Goal: Task Accomplishment & Management: Use online tool/utility

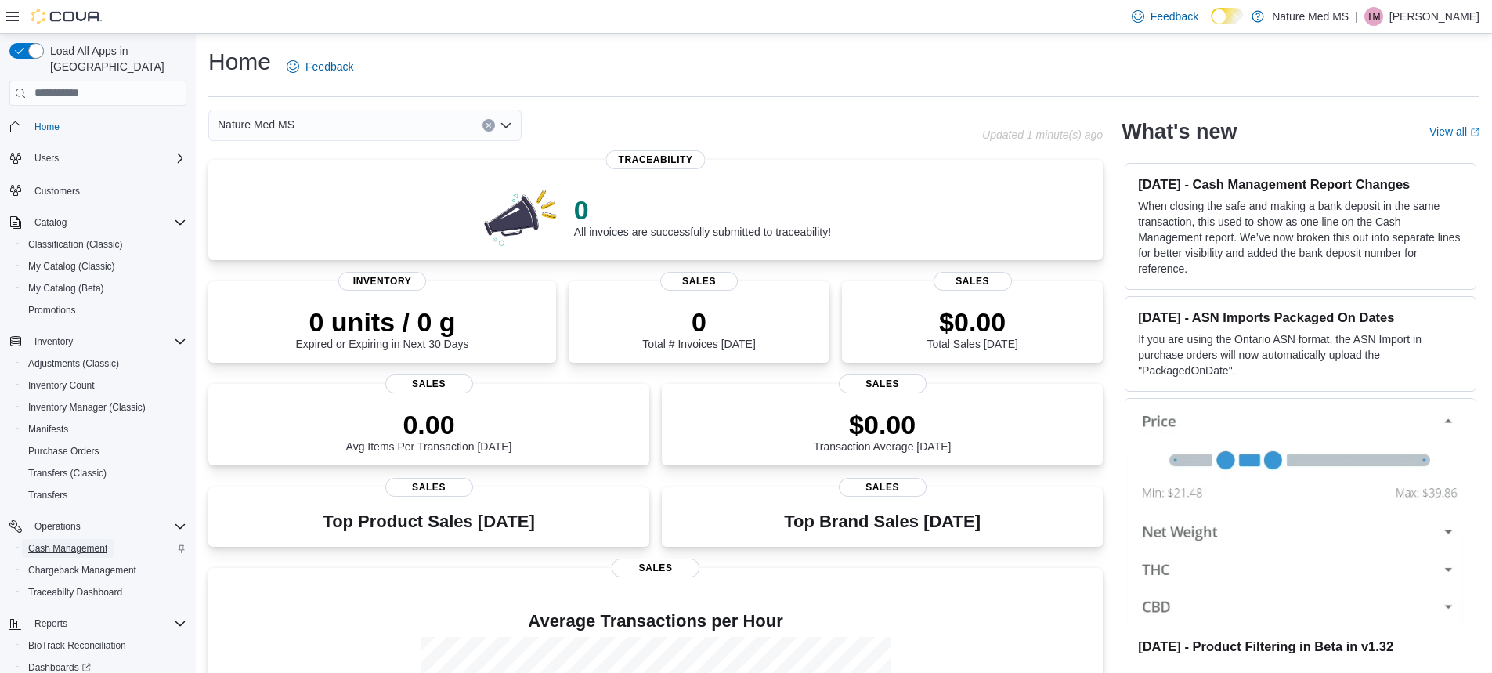
click at [91, 542] on span "Cash Management" at bounding box center [67, 548] width 79 height 13
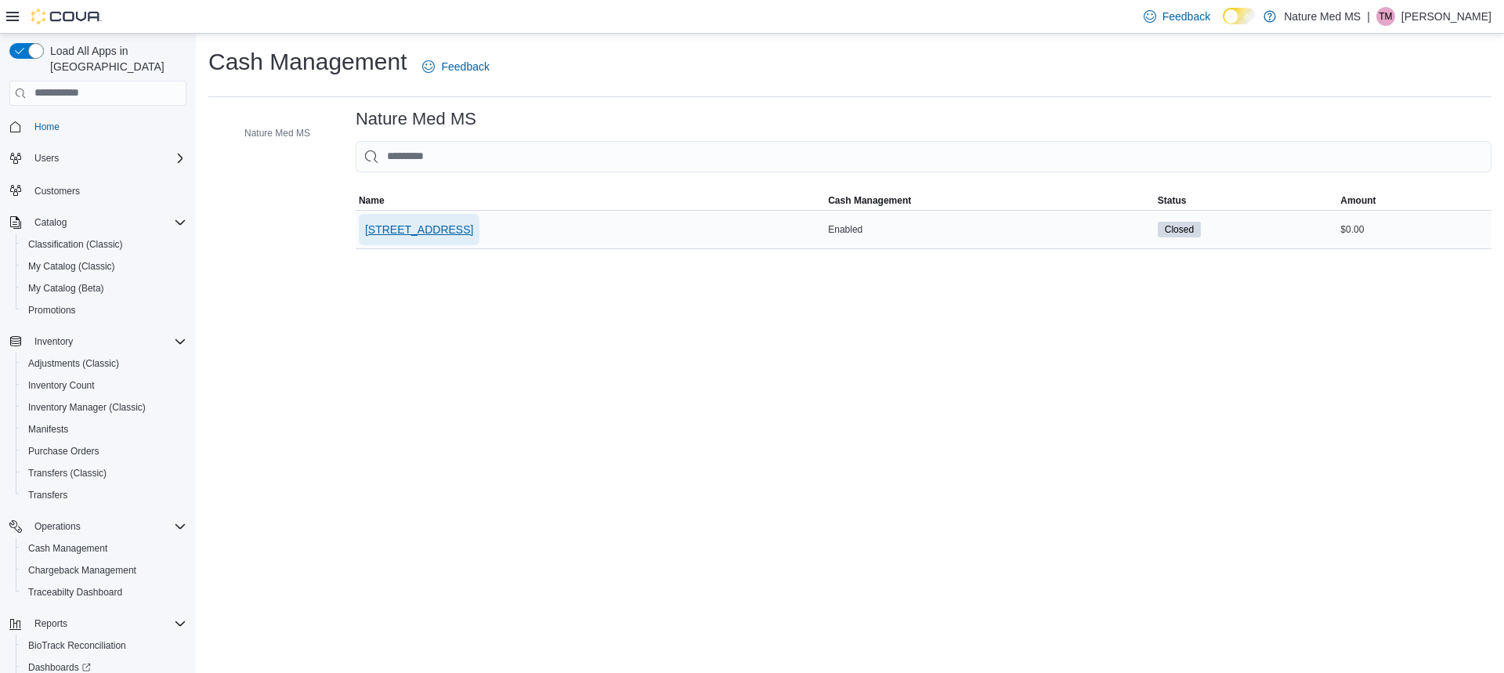
click at [390, 225] on span "[STREET_ADDRESS]" at bounding box center [419, 230] width 108 height 16
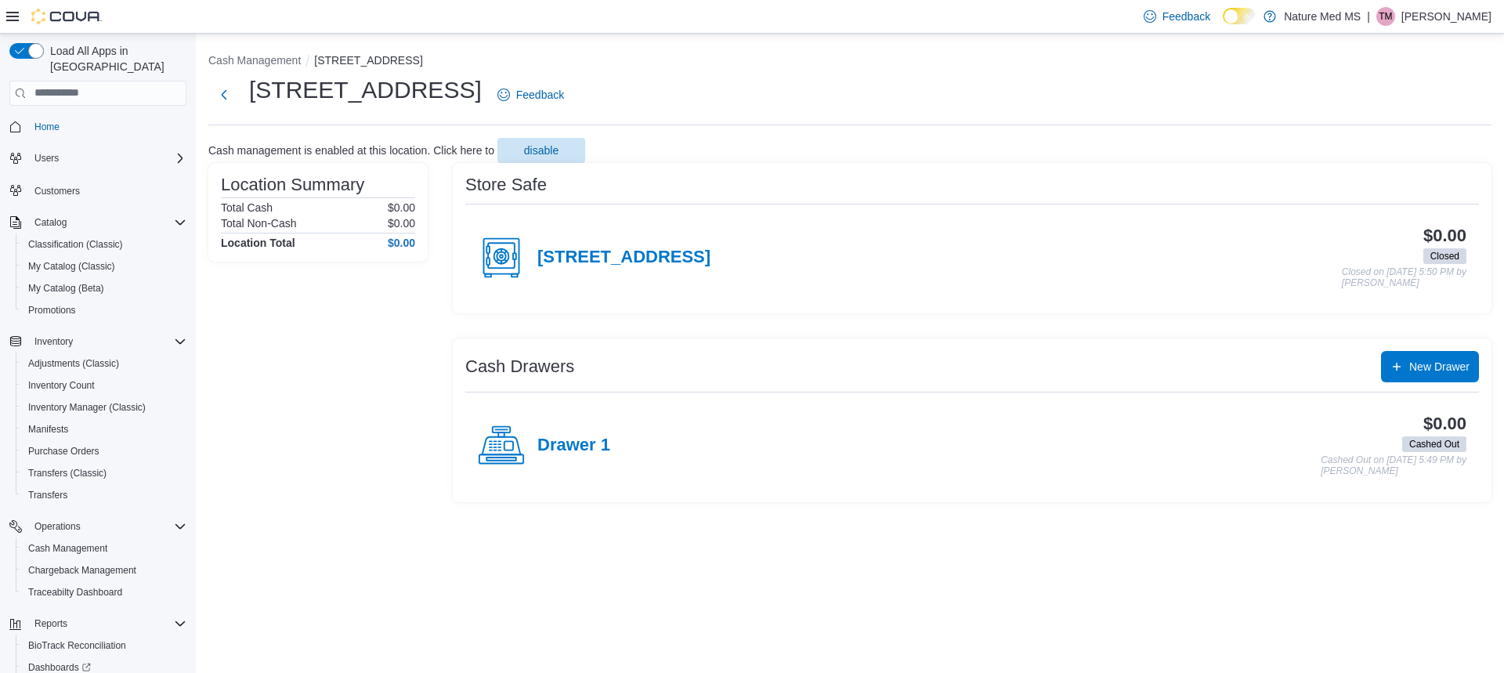
click at [508, 447] on icon at bounding box center [501, 445] width 47 height 47
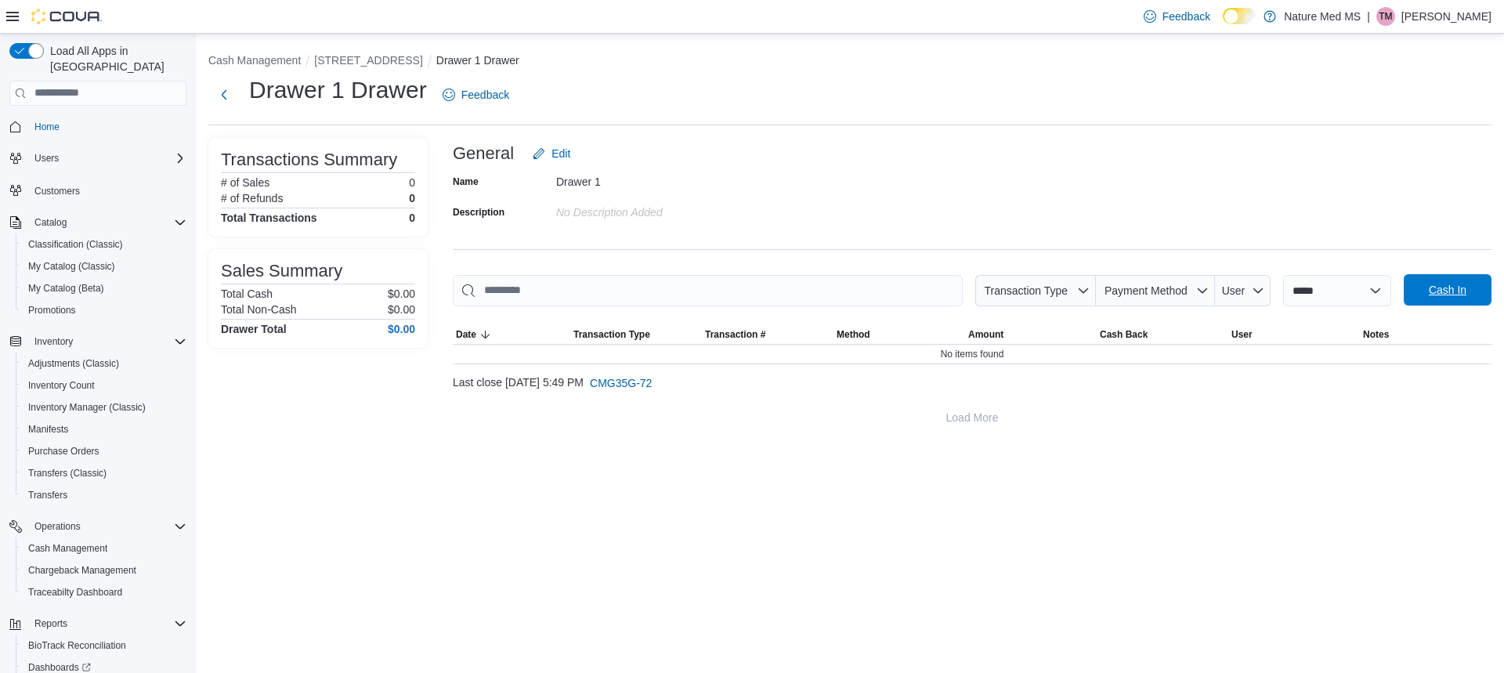
click at [1451, 294] on span "Cash In" at bounding box center [1448, 290] width 38 height 16
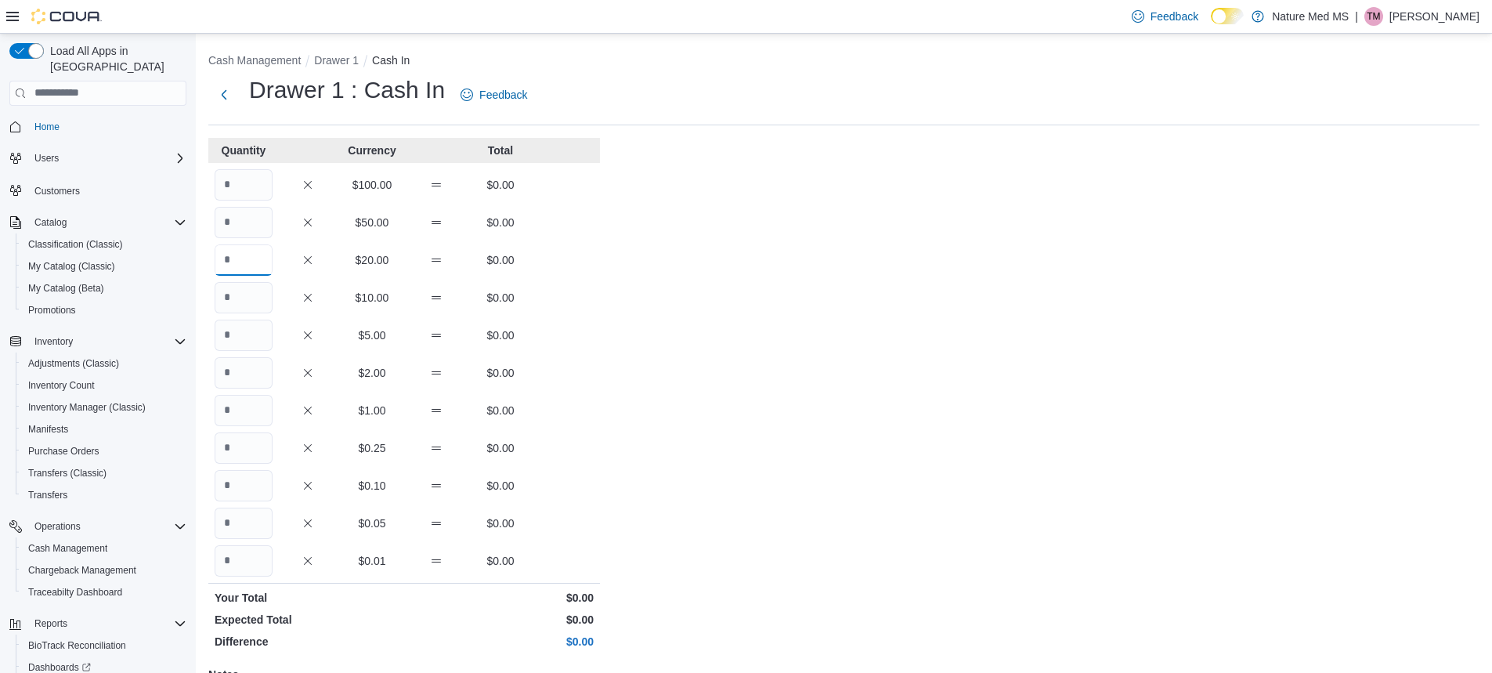
click at [271, 267] on input "Quantity" at bounding box center [244, 259] width 58 height 31
type input "*"
click at [233, 301] on input "Quantity" at bounding box center [244, 297] width 58 height 31
type input "*"
drag, startPoint x: 255, startPoint y: 330, endPoint x: 280, endPoint y: 302, distance: 38.3
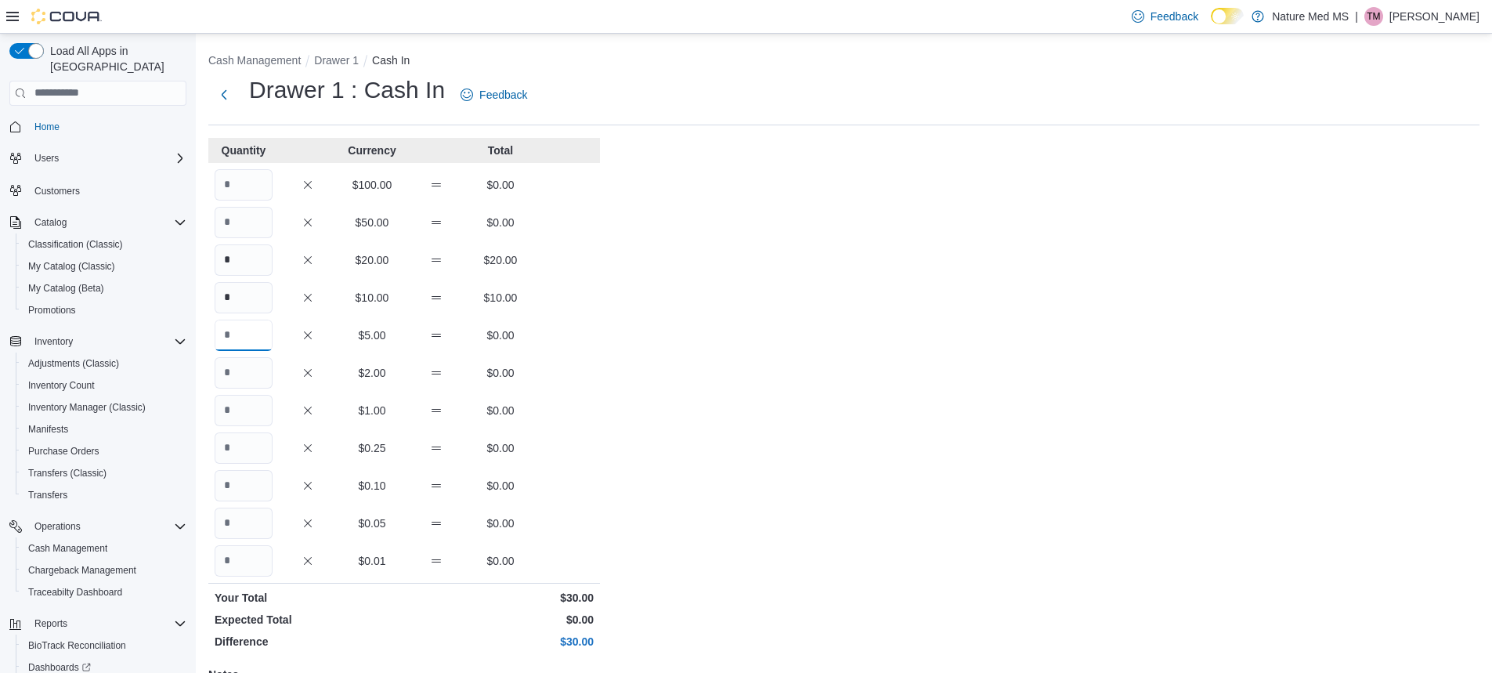
click at [273, 311] on div "Quantity Currency Total $100.00 $0.00 $50.00 $0.00 * $20.00 $20.00 * $10.00 $10…" at bounding box center [404, 488] width 392 height 700
type input "*"
click at [254, 410] on input "Quantity" at bounding box center [244, 410] width 58 height 31
type input "**"
click at [237, 570] on input "Quantity" at bounding box center [244, 560] width 58 height 31
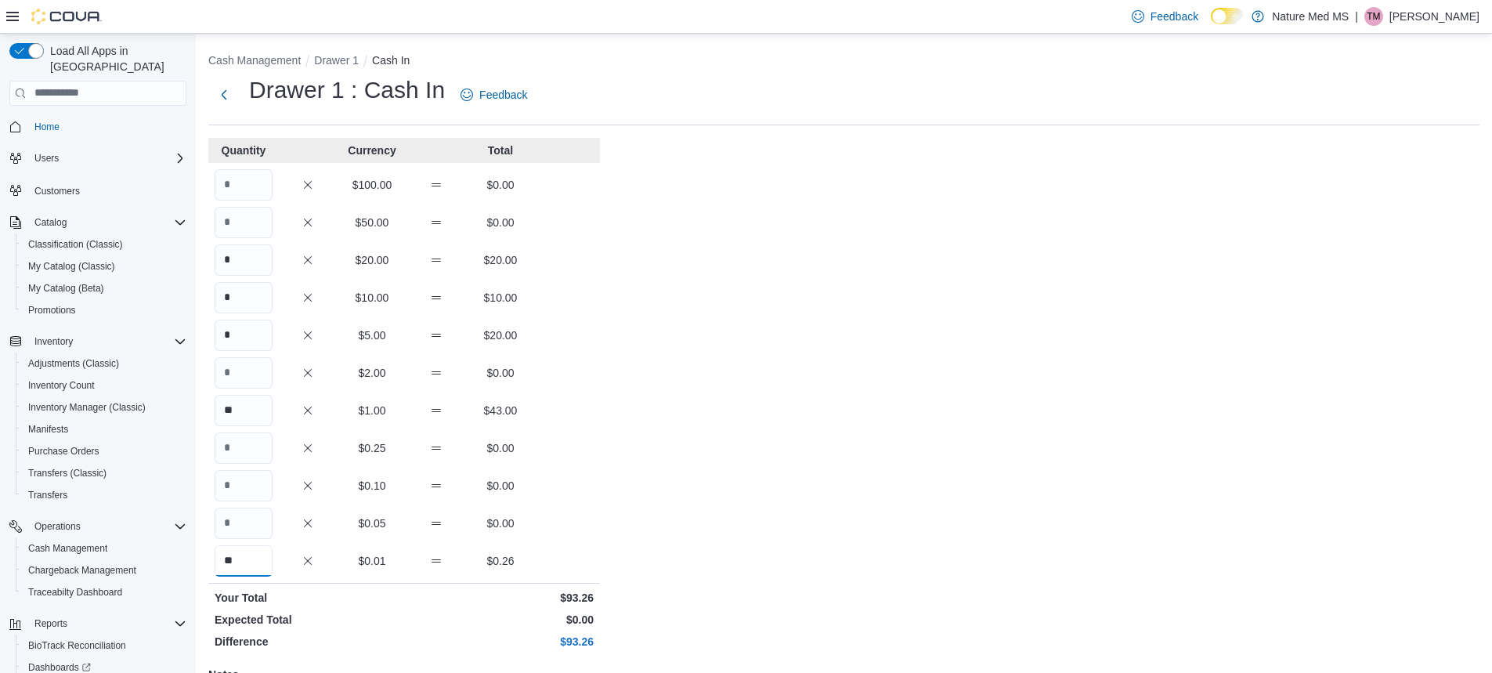
type input "**"
click at [258, 523] on input "Quantity" at bounding box center [244, 523] width 58 height 31
type input "**"
click at [263, 447] on input "Quantity" at bounding box center [244, 447] width 58 height 31
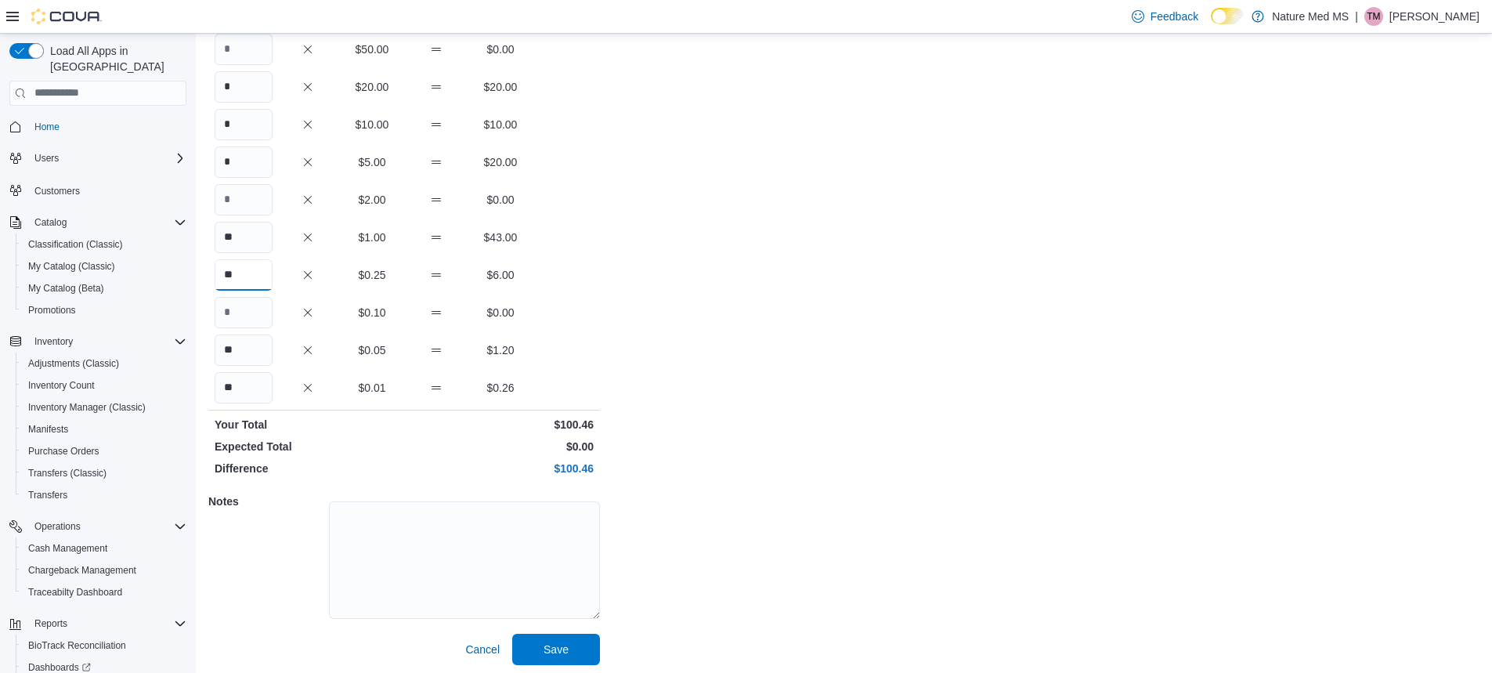
scroll to position [178, 0]
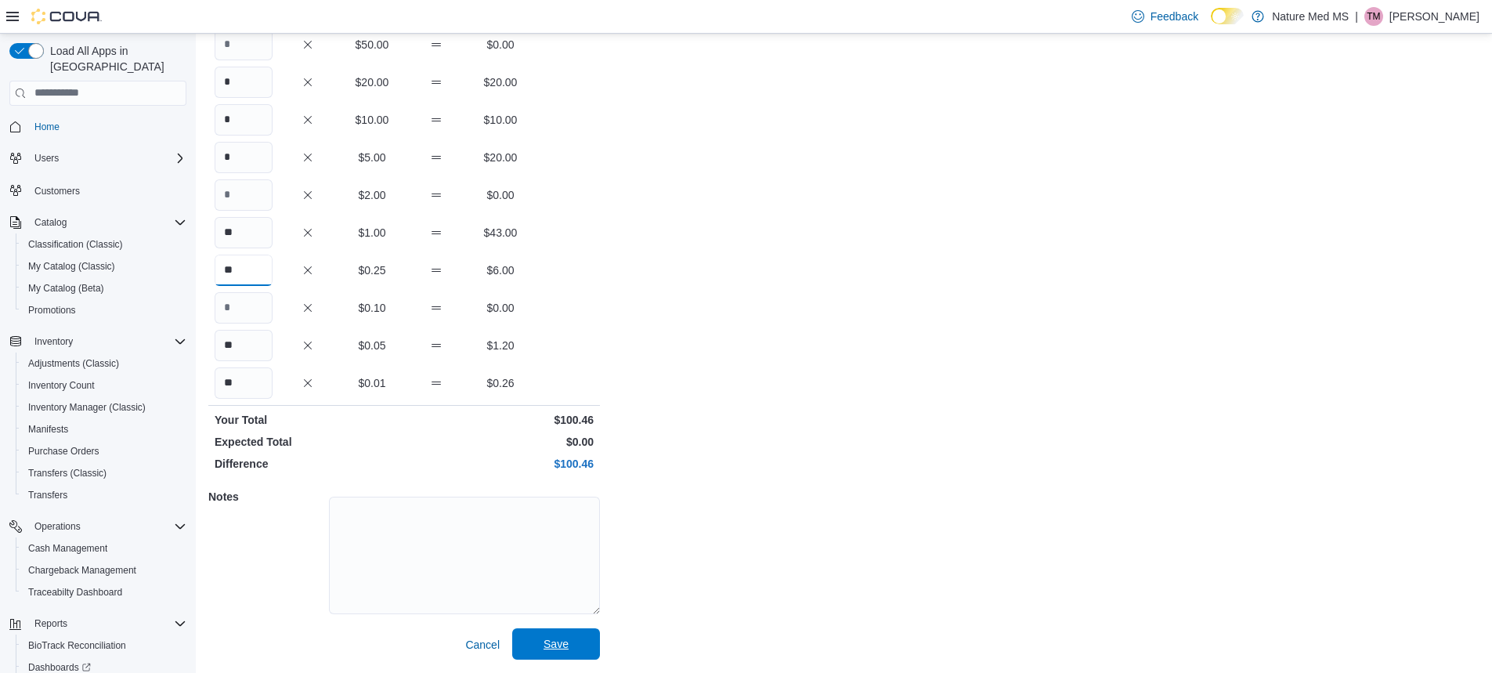
type input "**"
click at [551, 642] on span "Save" at bounding box center [556, 644] width 25 height 16
click at [566, 644] on span "Save" at bounding box center [556, 644] width 25 height 16
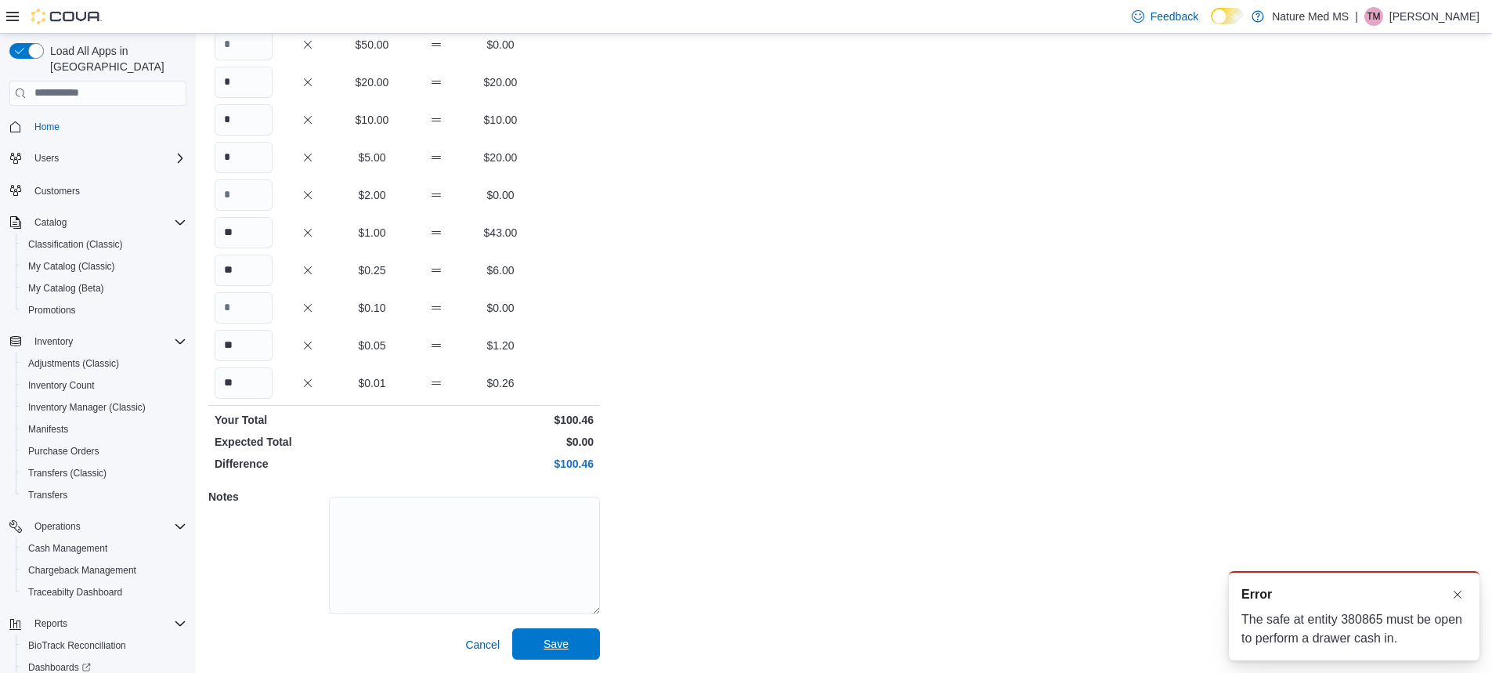
scroll to position [0, 0]
click at [1457, 591] on button "Dismiss toast" at bounding box center [1457, 593] width 19 height 19
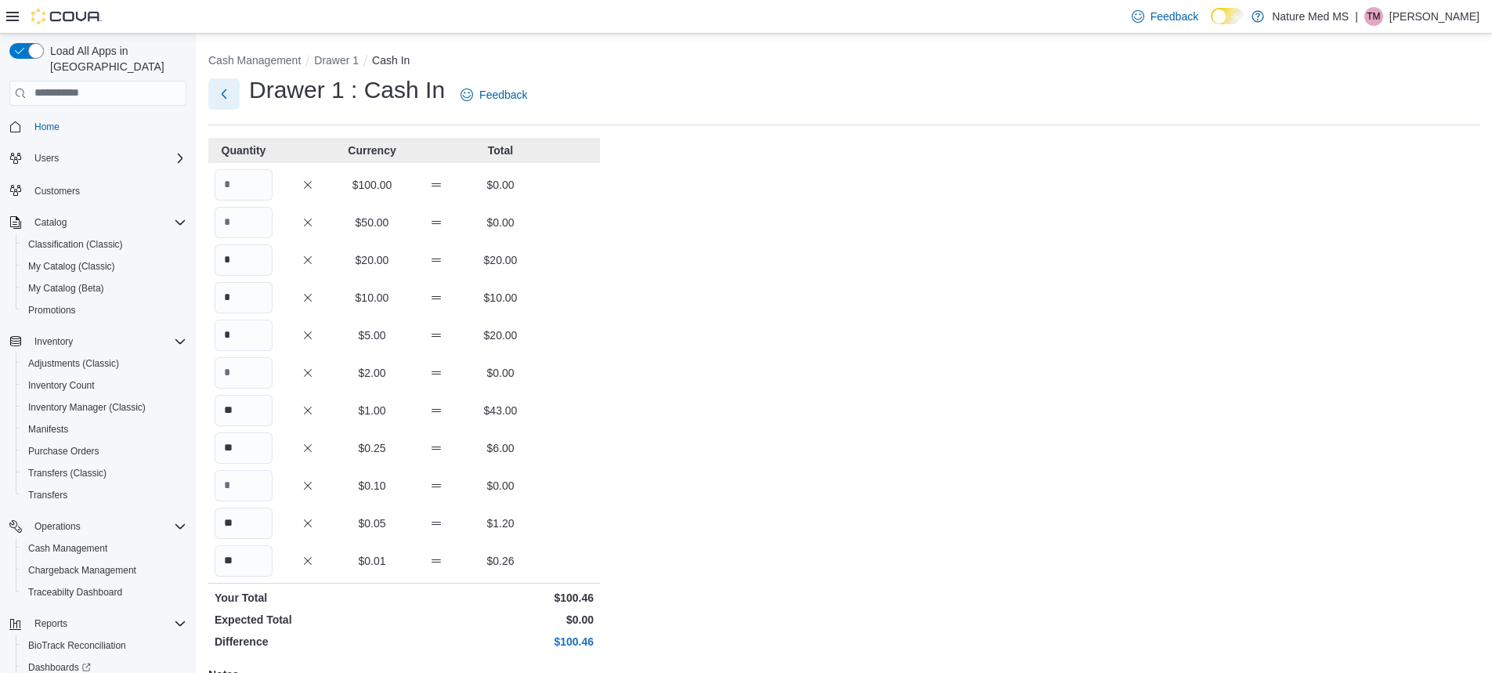
click at [227, 99] on button "Next" at bounding box center [223, 93] width 31 height 31
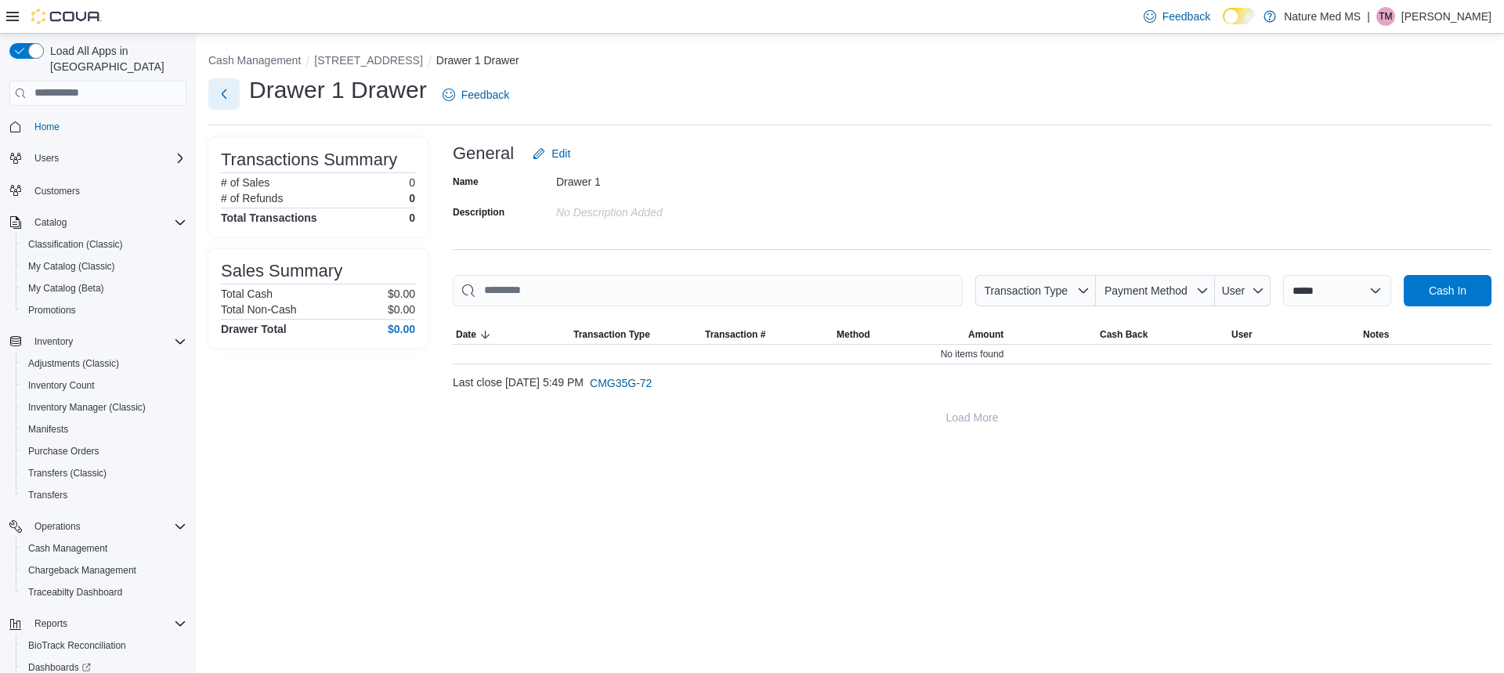
click at [219, 92] on button "Next" at bounding box center [223, 93] width 31 height 31
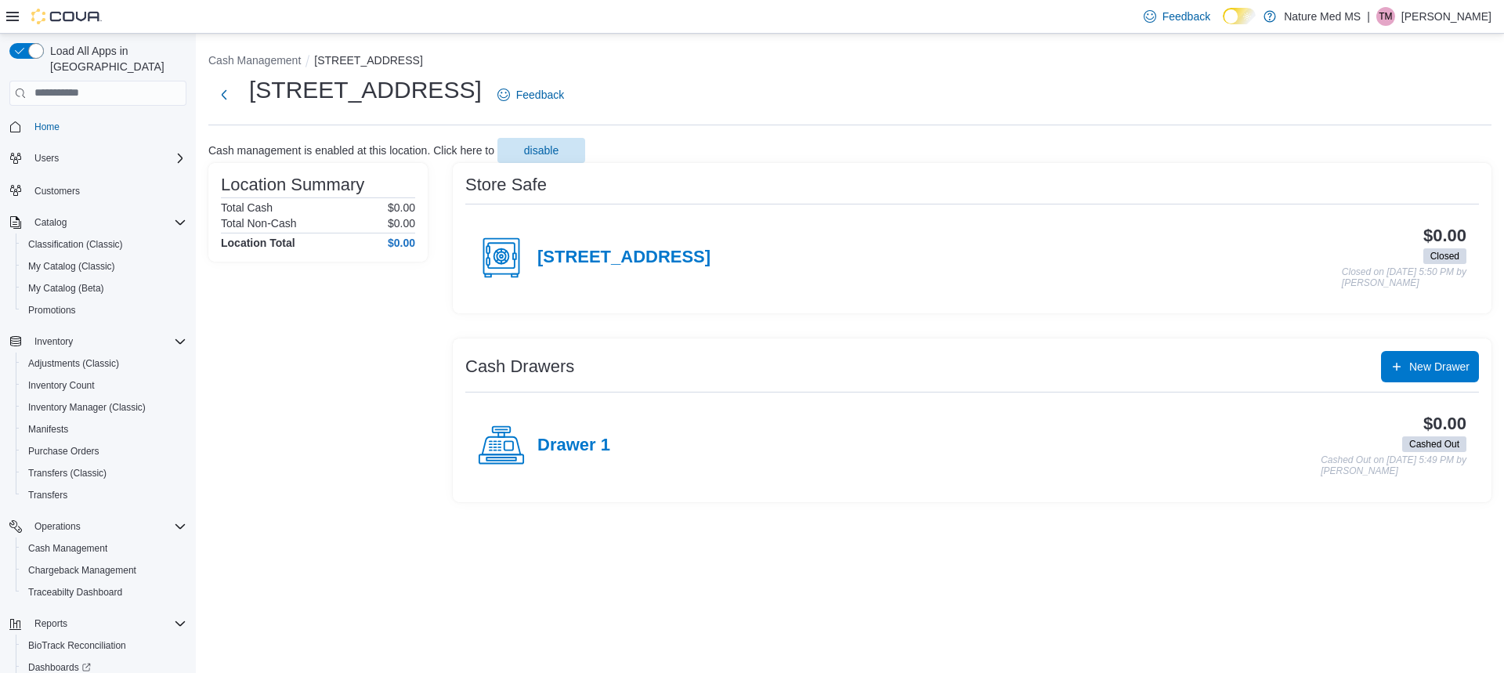
click at [492, 255] on icon at bounding box center [501, 257] width 47 height 47
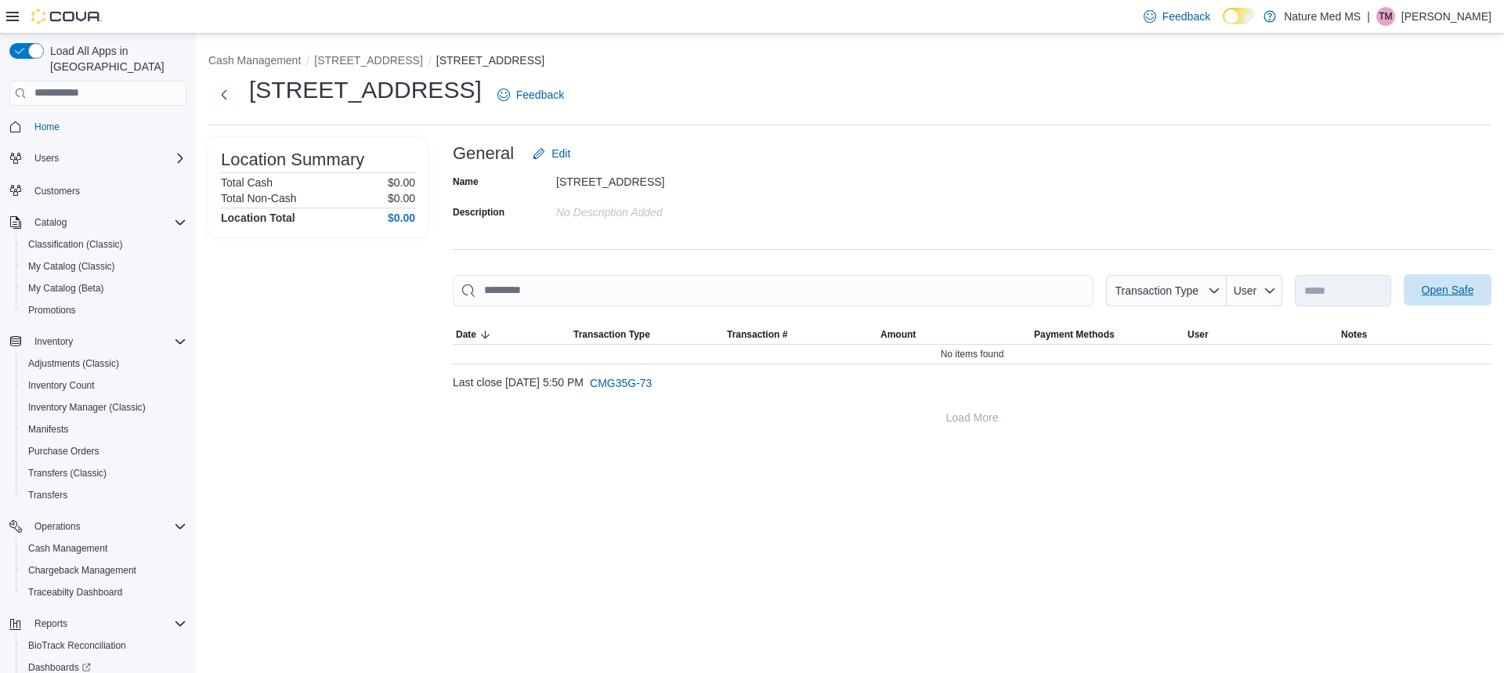
click at [1454, 289] on span "Open Safe" at bounding box center [1448, 290] width 52 height 16
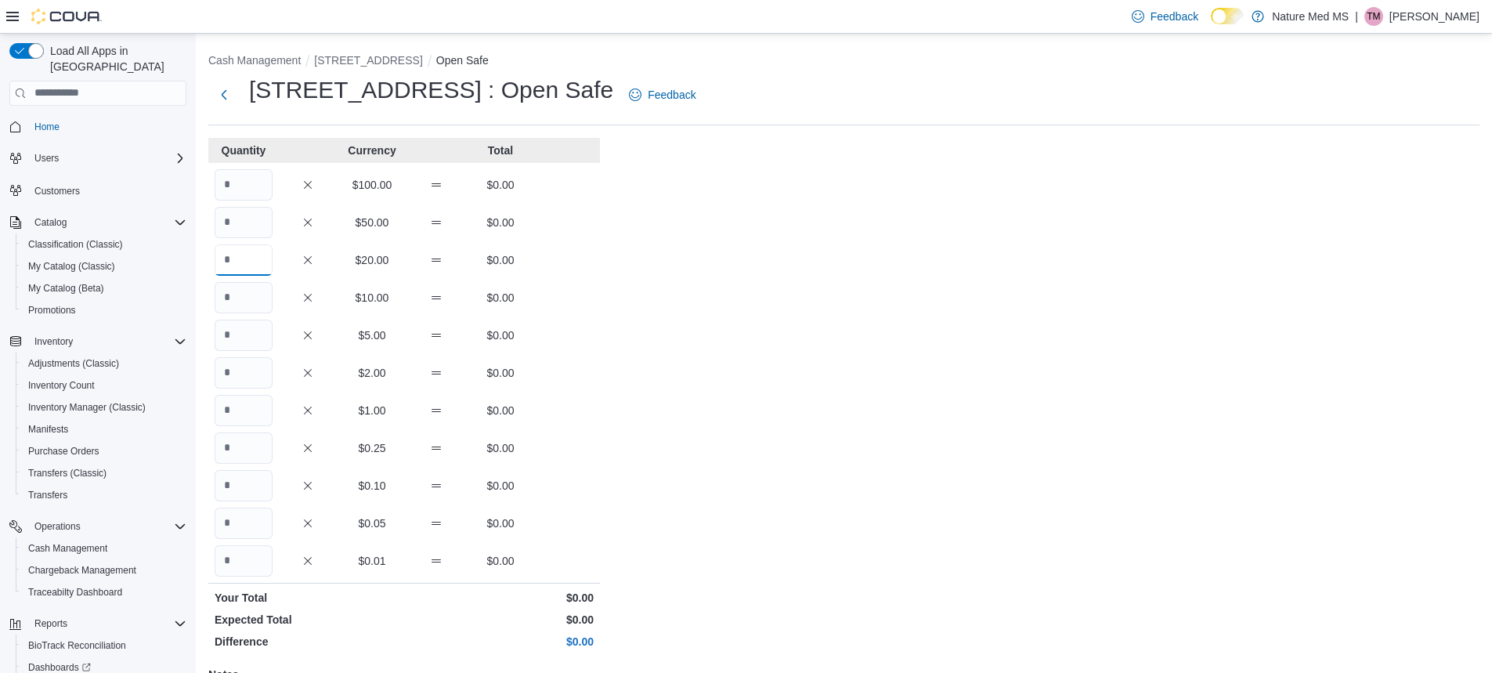
click at [254, 264] on input "Quantity" at bounding box center [244, 259] width 58 height 31
type input "*"
click at [259, 343] on input "Quantity" at bounding box center [244, 335] width 58 height 31
type input "*"
click at [266, 420] on input "Quantity" at bounding box center [244, 410] width 58 height 31
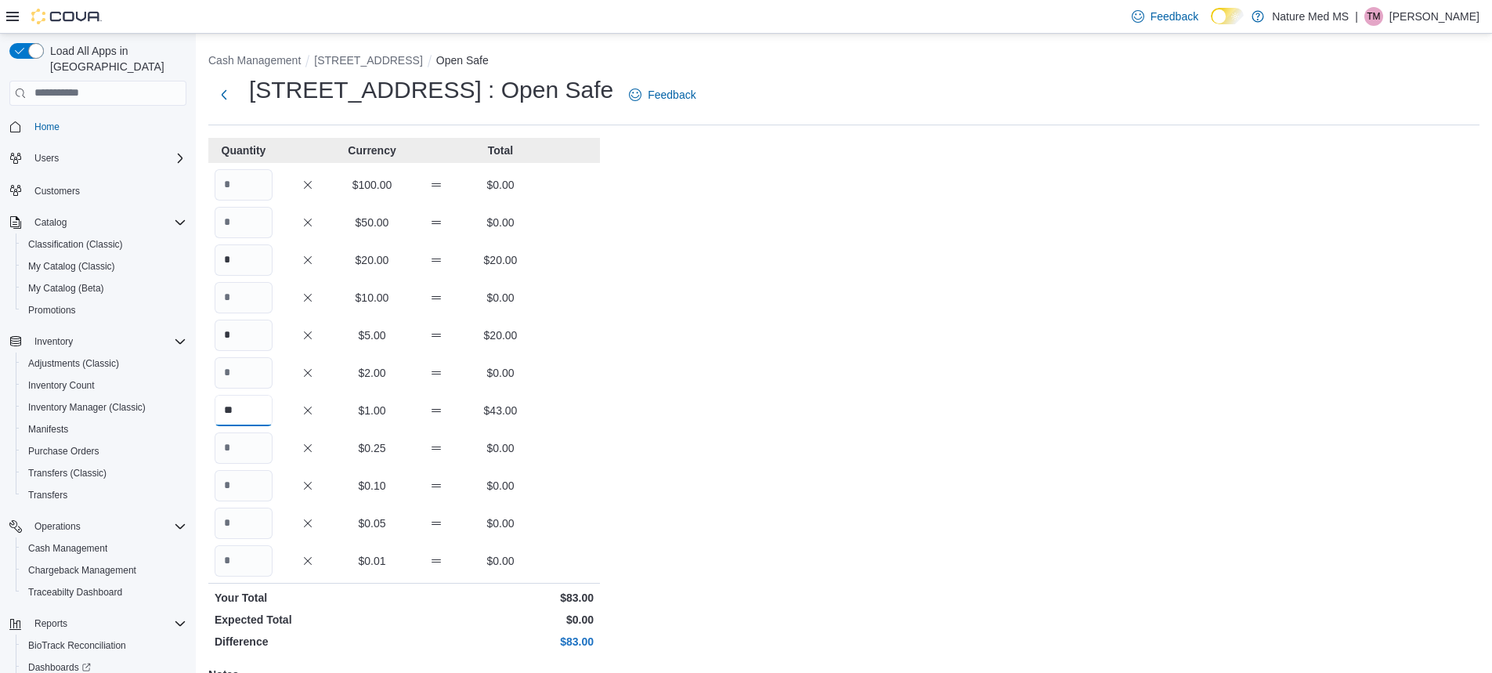
type input "**"
click at [253, 529] on input "Quantity" at bounding box center [244, 523] width 58 height 31
type input "**"
click at [251, 560] on input "Quantity" at bounding box center [244, 560] width 58 height 31
type input "**"
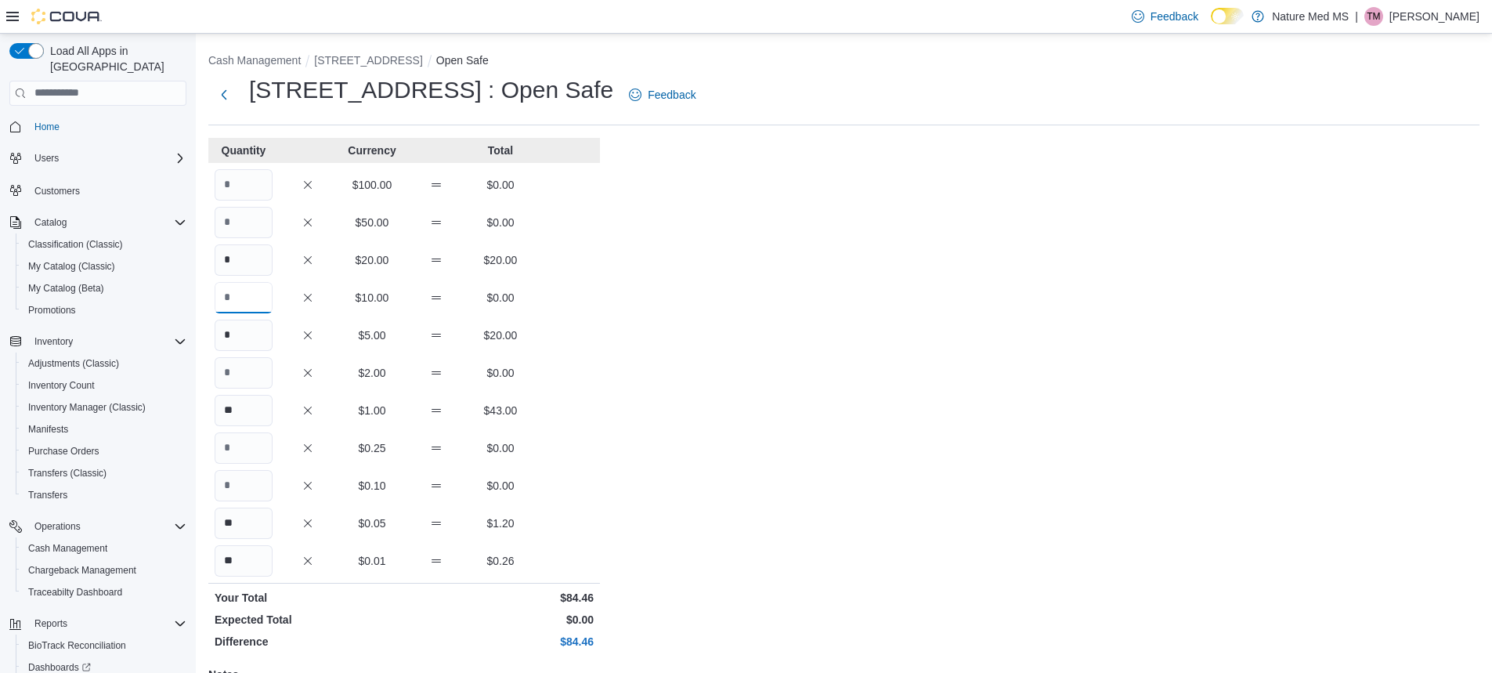
click at [262, 287] on input "Quantity" at bounding box center [244, 297] width 58 height 31
type input "*"
click at [258, 451] on input "Quantity" at bounding box center [244, 447] width 58 height 31
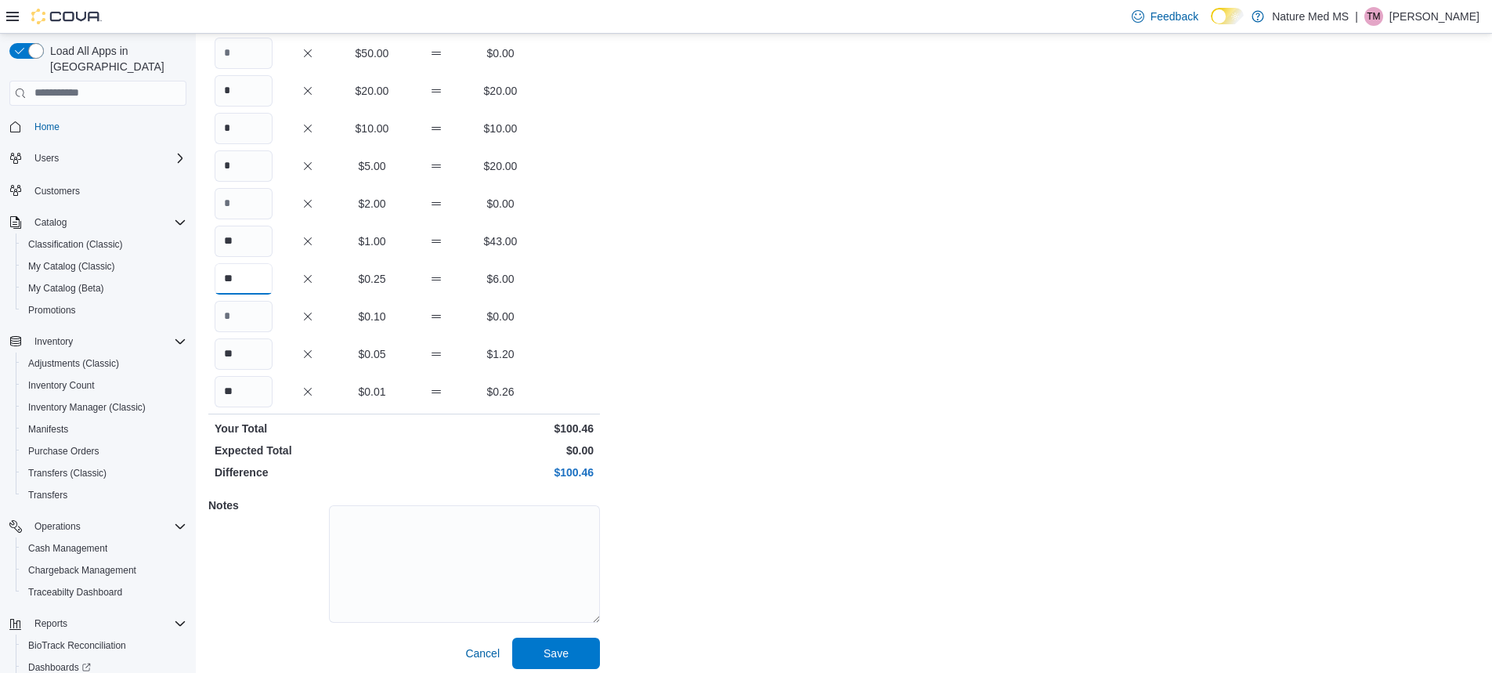
scroll to position [178, 0]
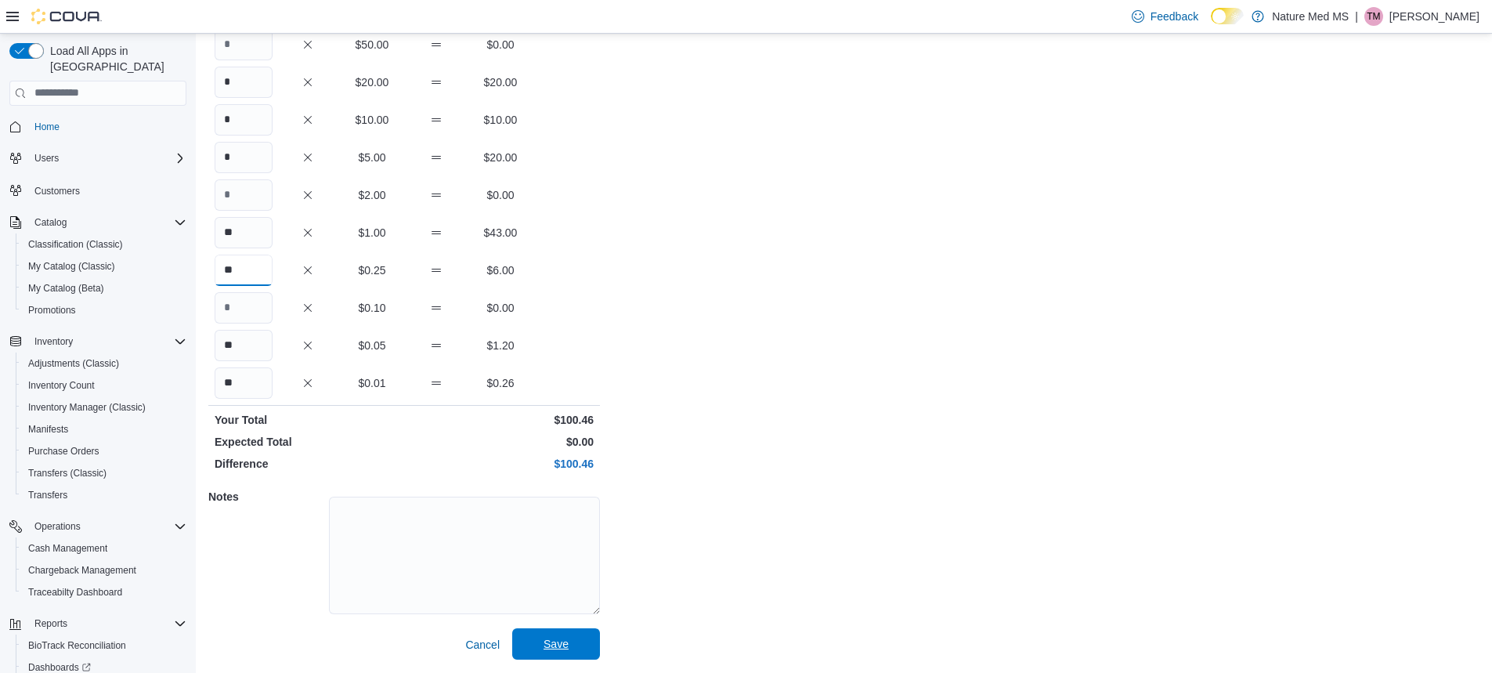
type input "**"
click at [548, 645] on span "Save" at bounding box center [556, 644] width 25 height 16
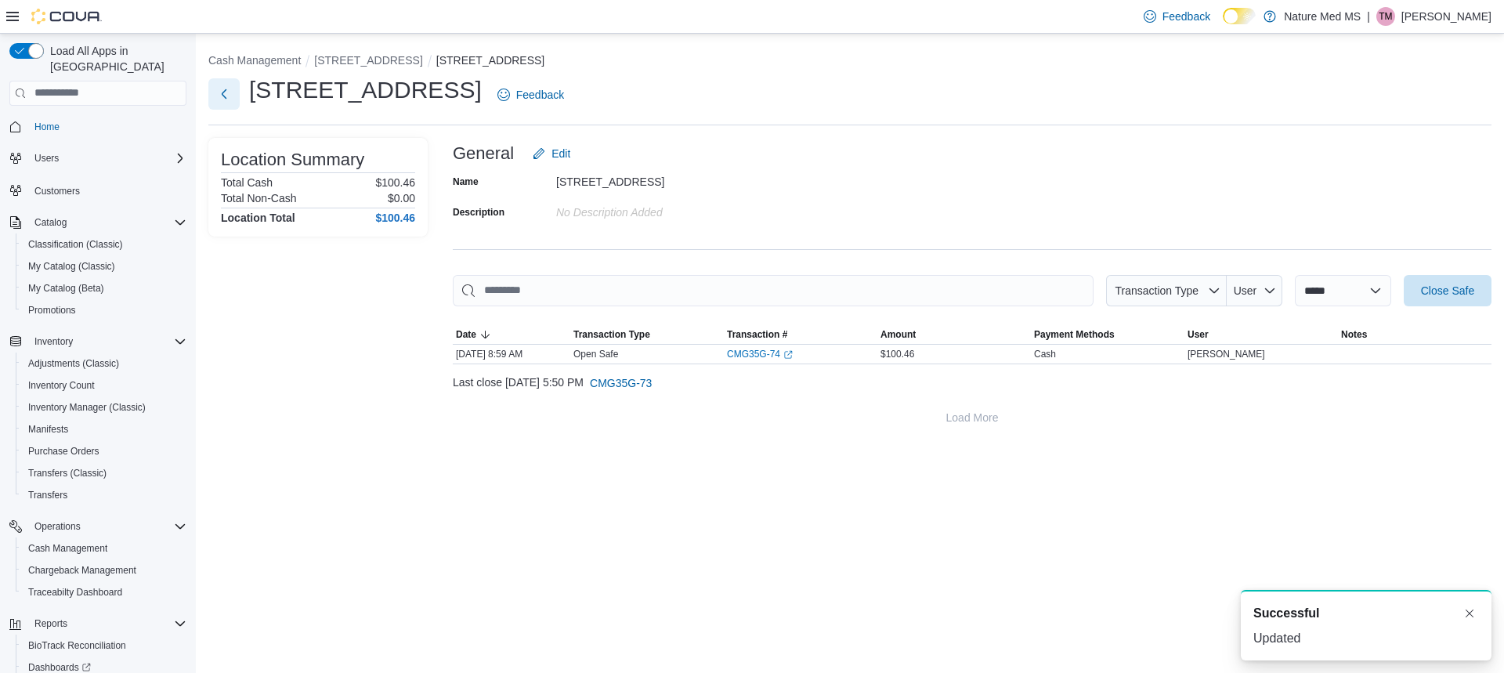
click at [225, 95] on button "Next" at bounding box center [223, 93] width 31 height 31
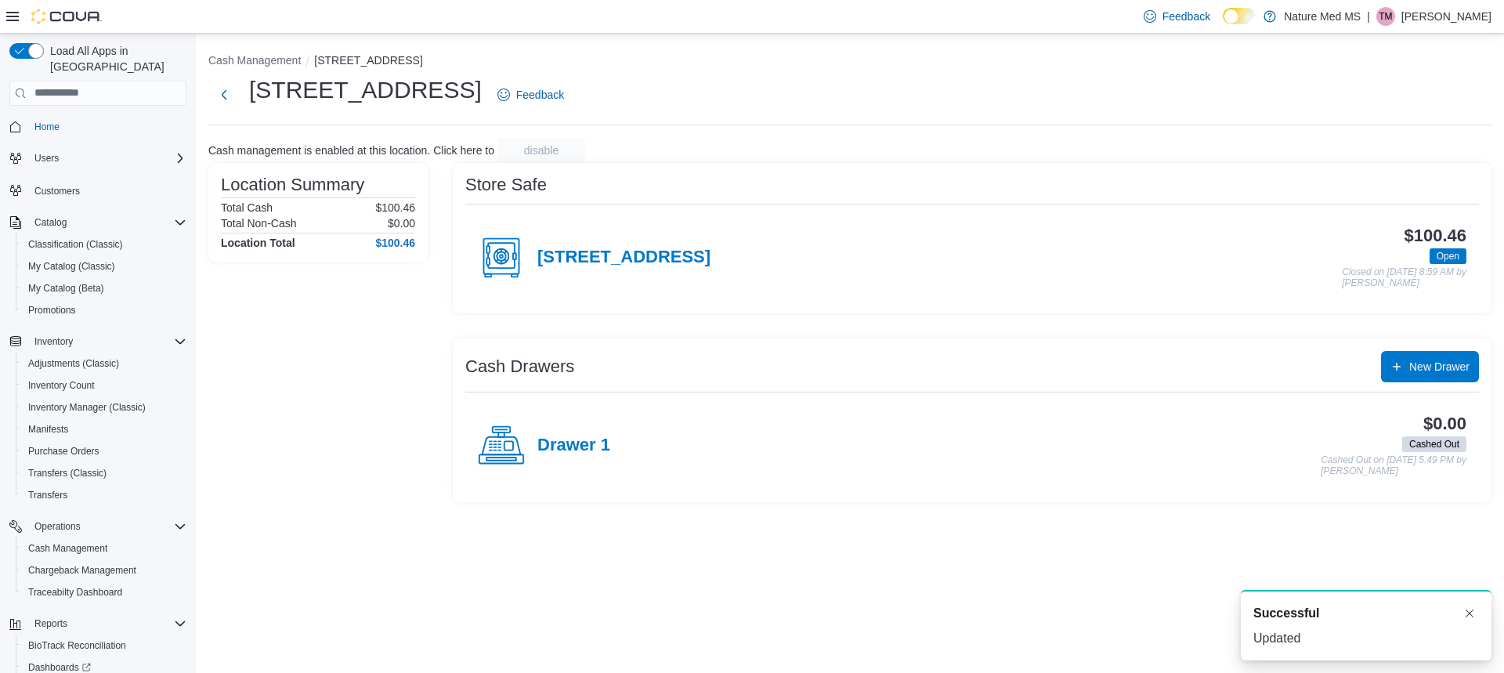
click at [505, 444] on icon at bounding box center [501, 445] width 47 height 47
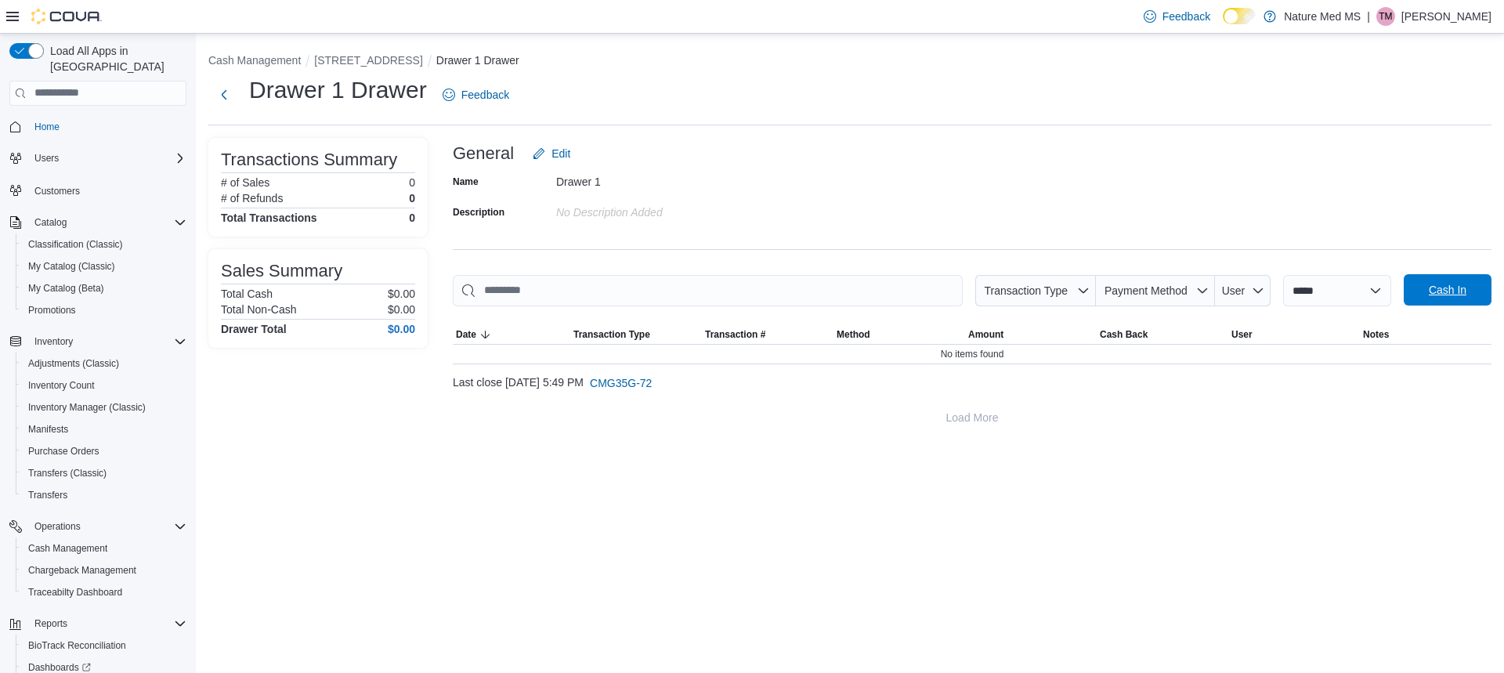
click at [1448, 290] on span "Cash In" at bounding box center [1448, 290] width 38 height 16
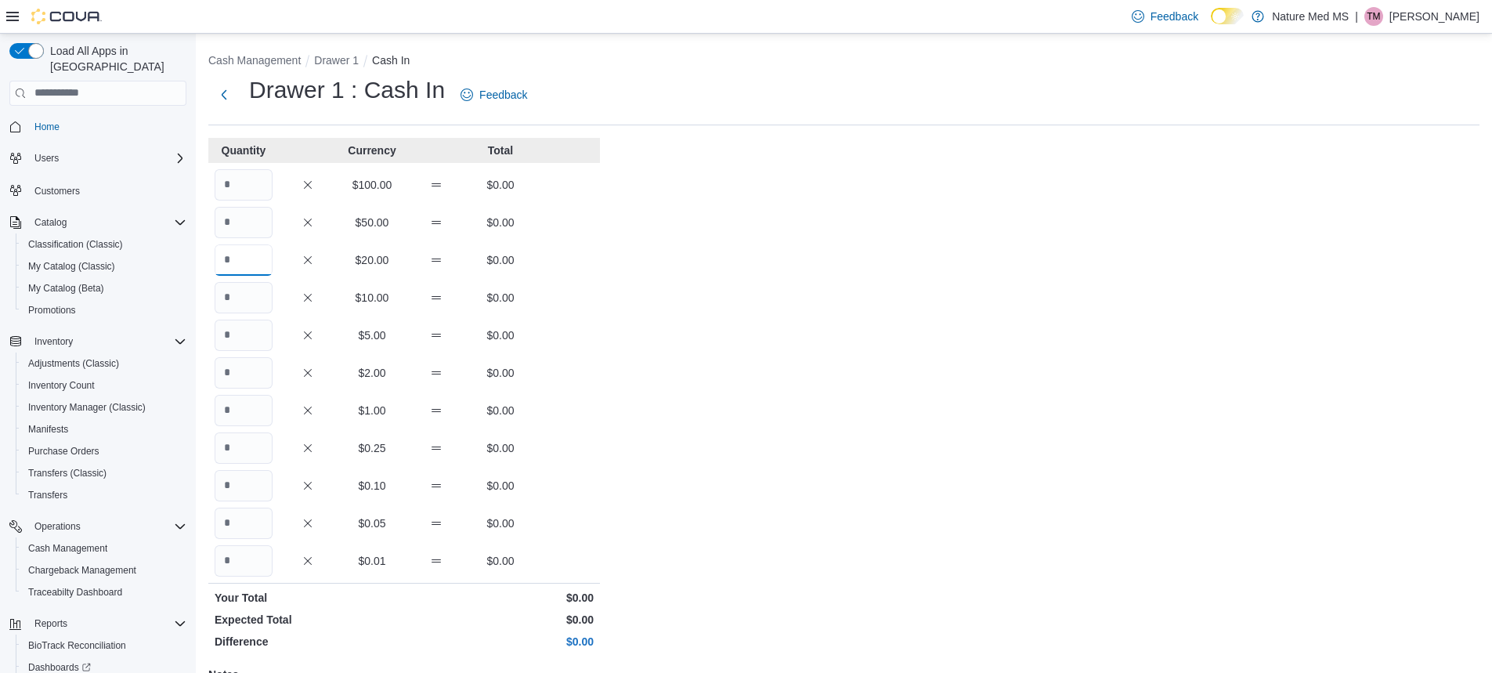
click at [243, 260] on input "Quantity" at bounding box center [244, 259] width 58 height 31
type input "*"
click at [238, 296] on input "Quantity" at bounding box center [244, 297] width 58 height 31
type input "*"
click at [238, 345] on input "Quantity" at bounding box center [244, 335] width 58 height 31
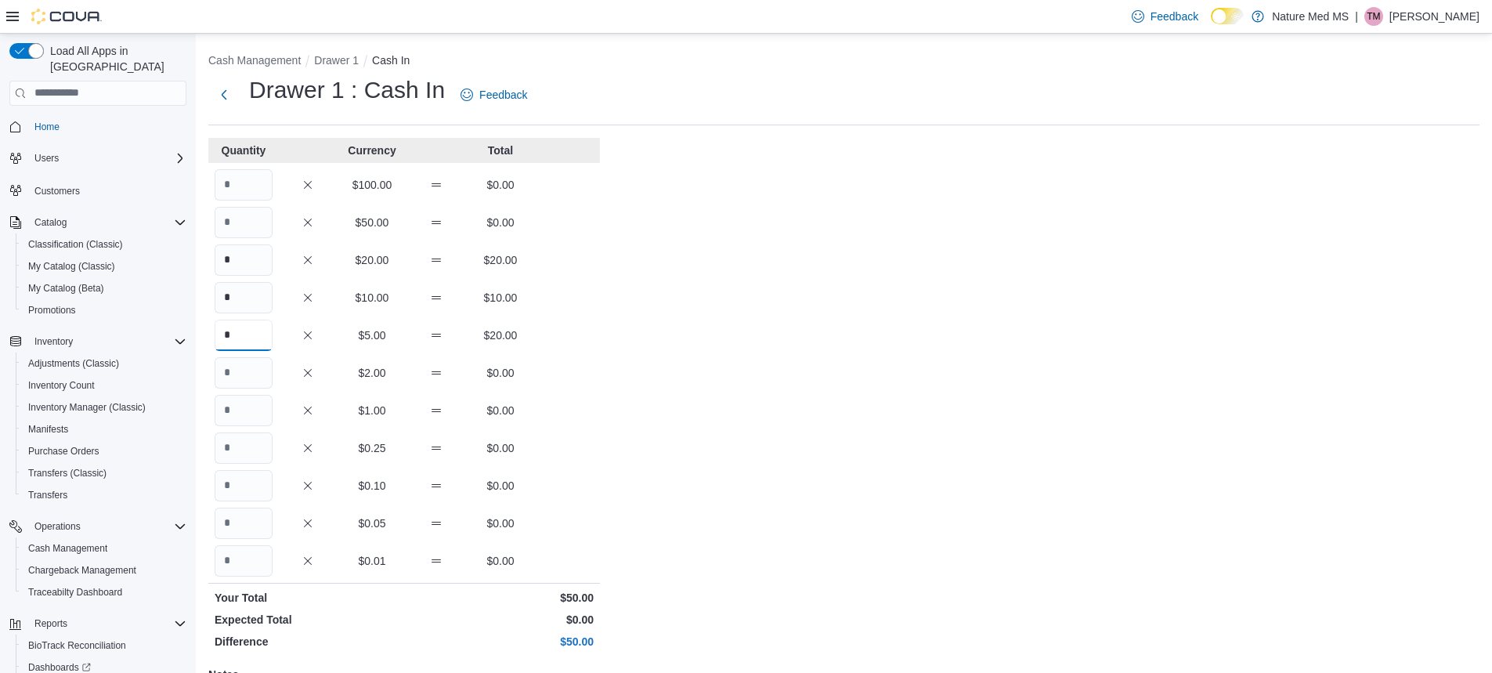
type input "*"
click at [253, 417] on input "Quantity" at bounding box center [244, 410] width 58 height 31
type input "**"
click at [259, 447] on input "Quantity" at bounding box center [244, 447] width 58 height 31
type input "**"
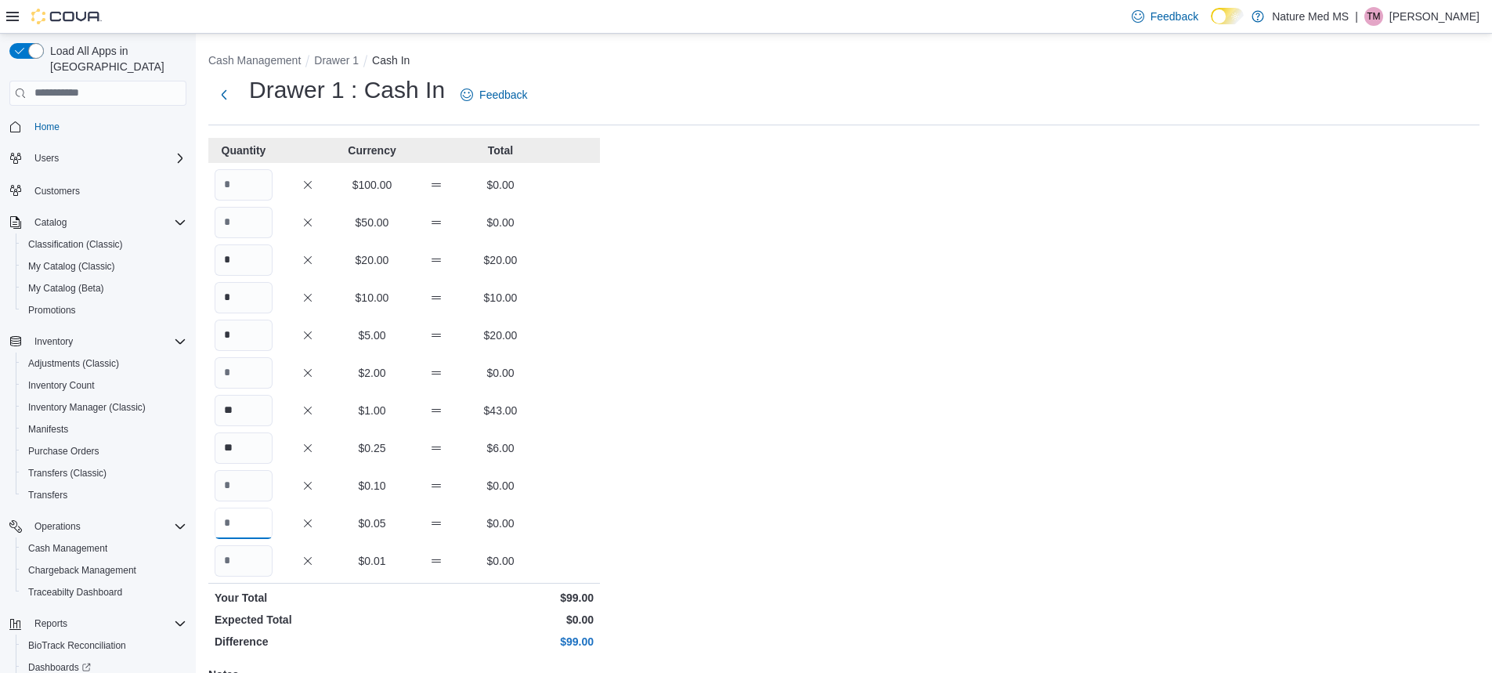
click at [237, 527] on input "Quantity" at bounding box center [244, 523] width 58 height 31
type input "**"
click at [251, 557] on input "Quantity" at bounding box center [244, 560] width 58 height 31
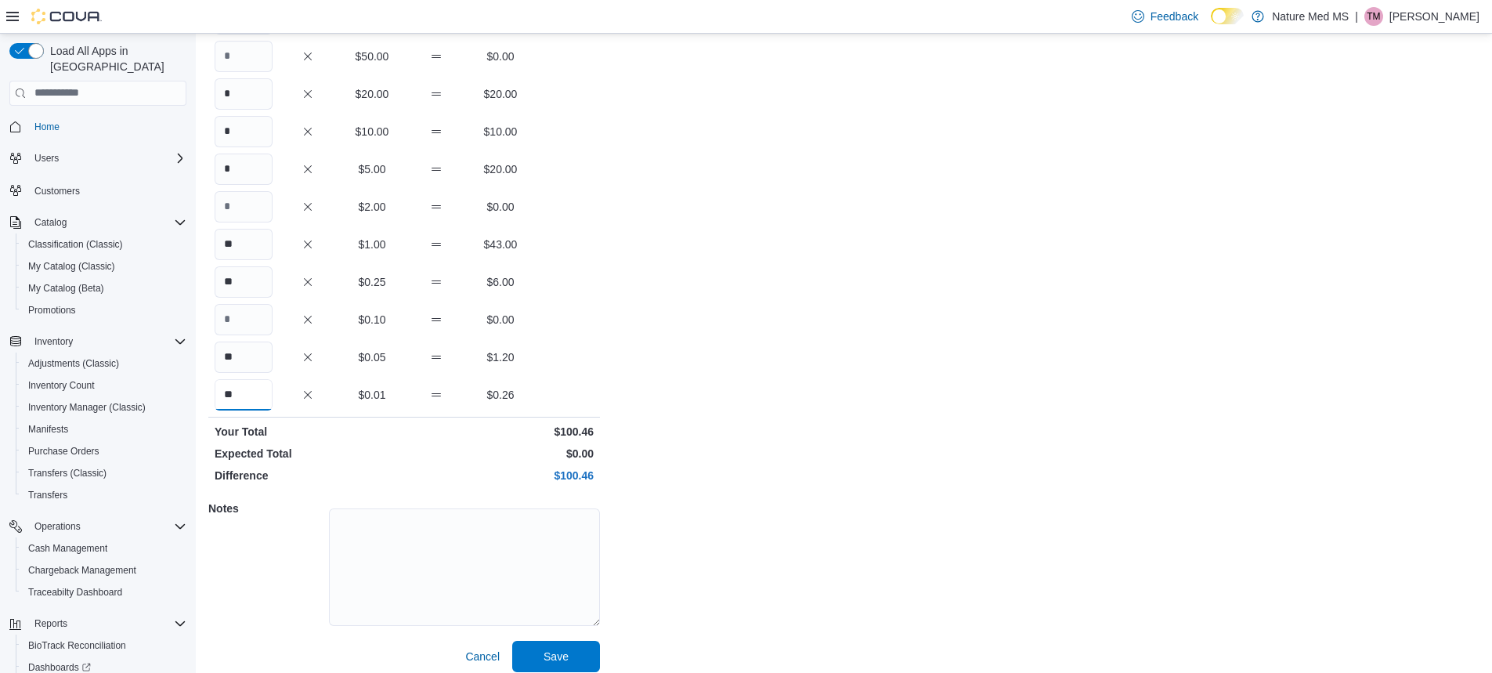
scroll to position [178, 0]
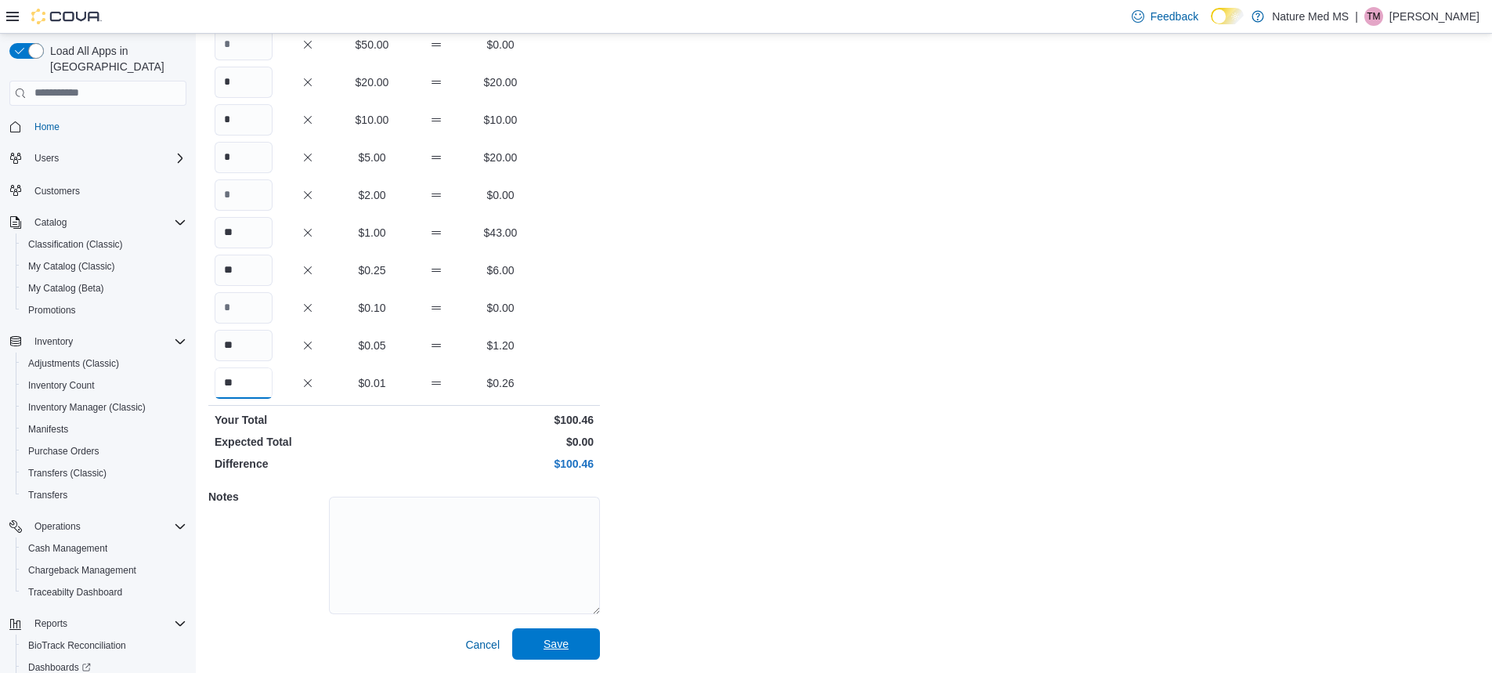
type input "**"
click at [555, 645] on span "Save" at bounding box center [556, 644] width 25 height 16
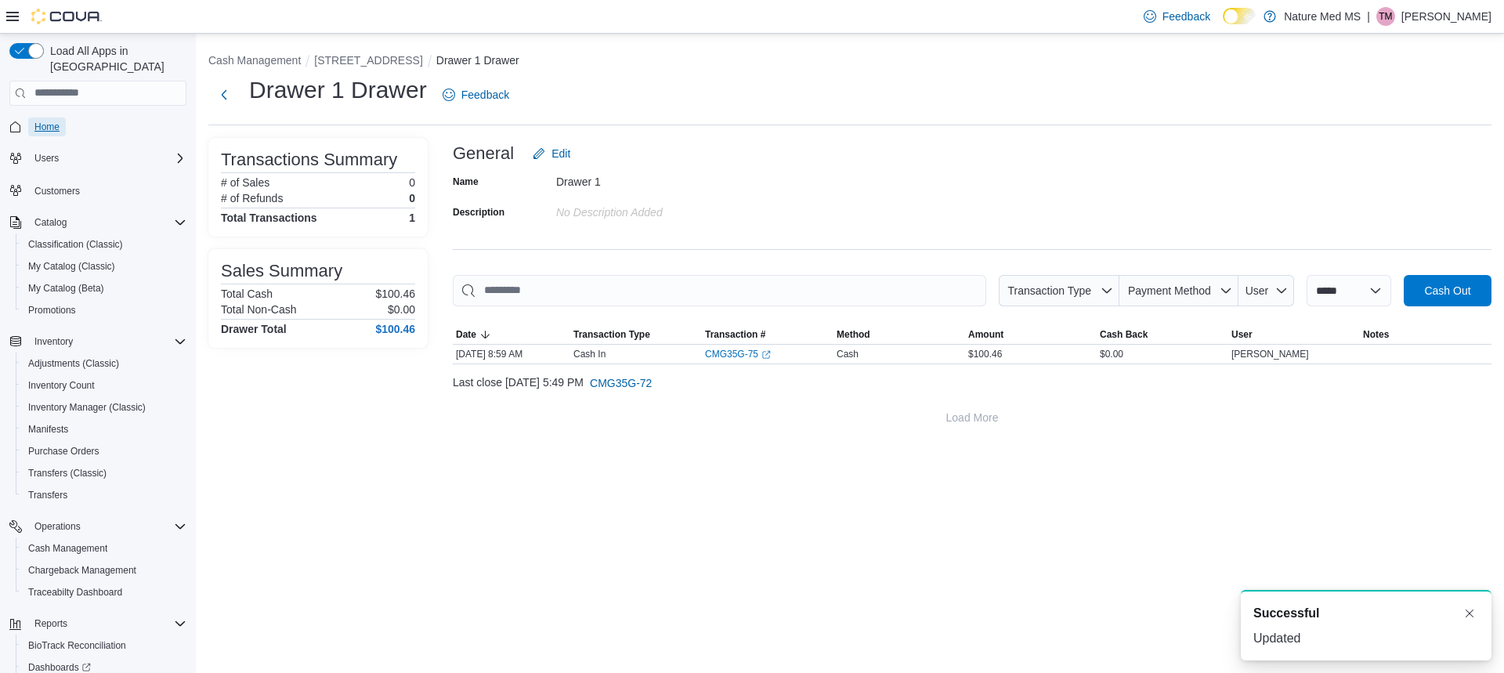
click at [60, 118] on link "Home" at bounding box center [47, 127] width 38 height 19
